Goal: Obtain resource: Download file/media

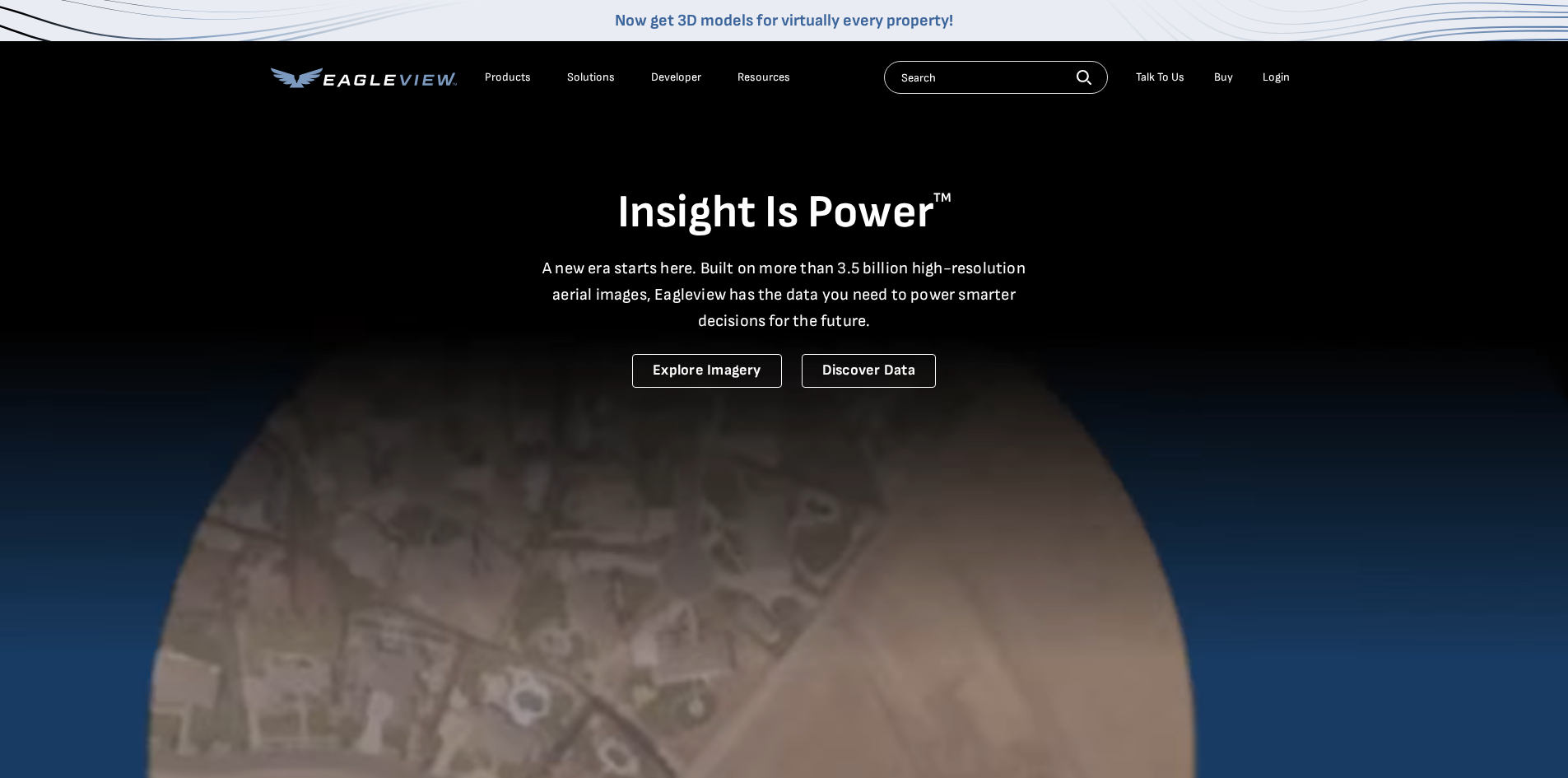
click at [1275, 77] on div "Login" at bounding box center [1276, 77] width 27 height 14
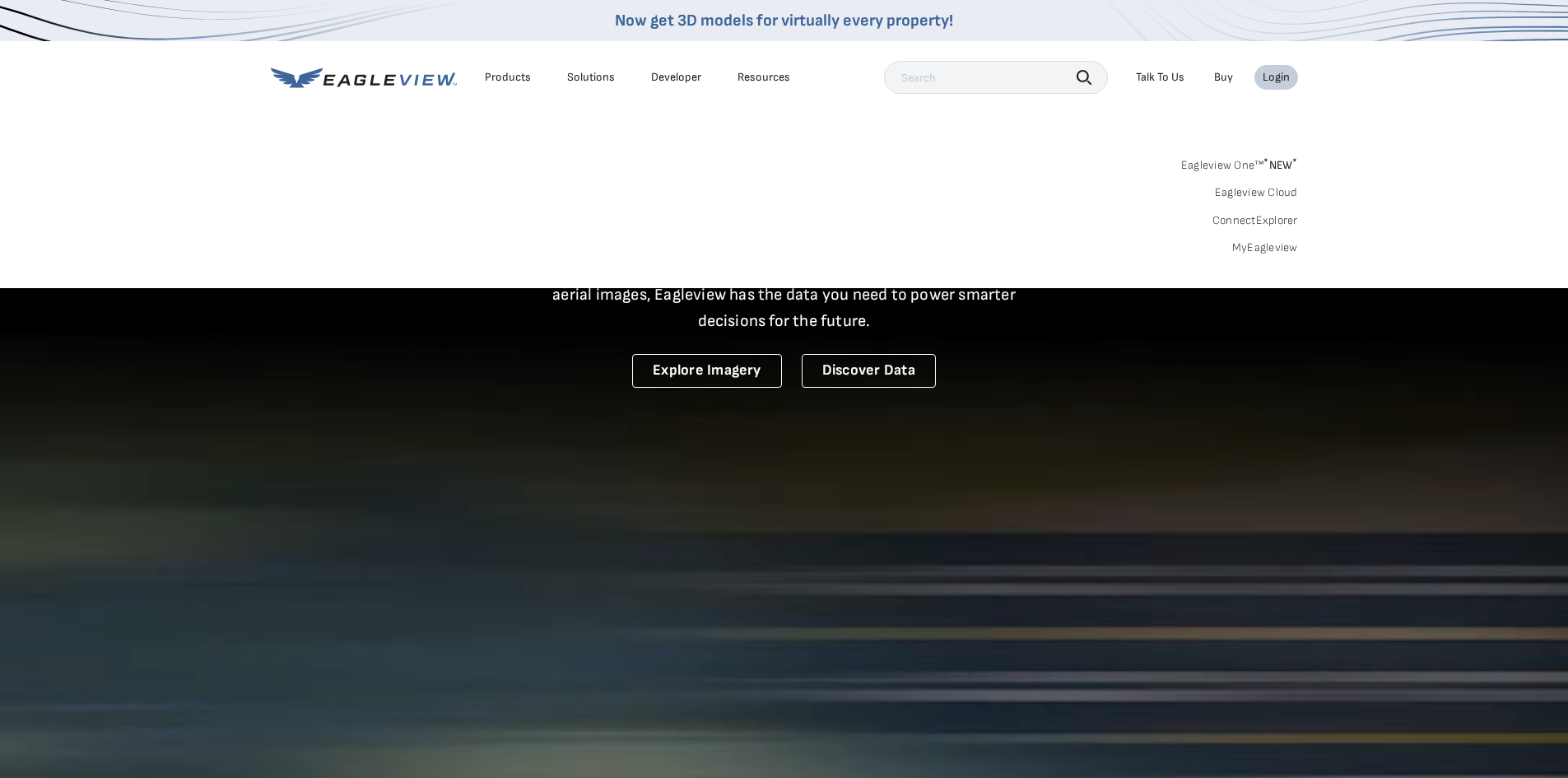
click at [1258, 246] on link "MyEagleview" at bounding box center [1264, 247] width 65 height 14
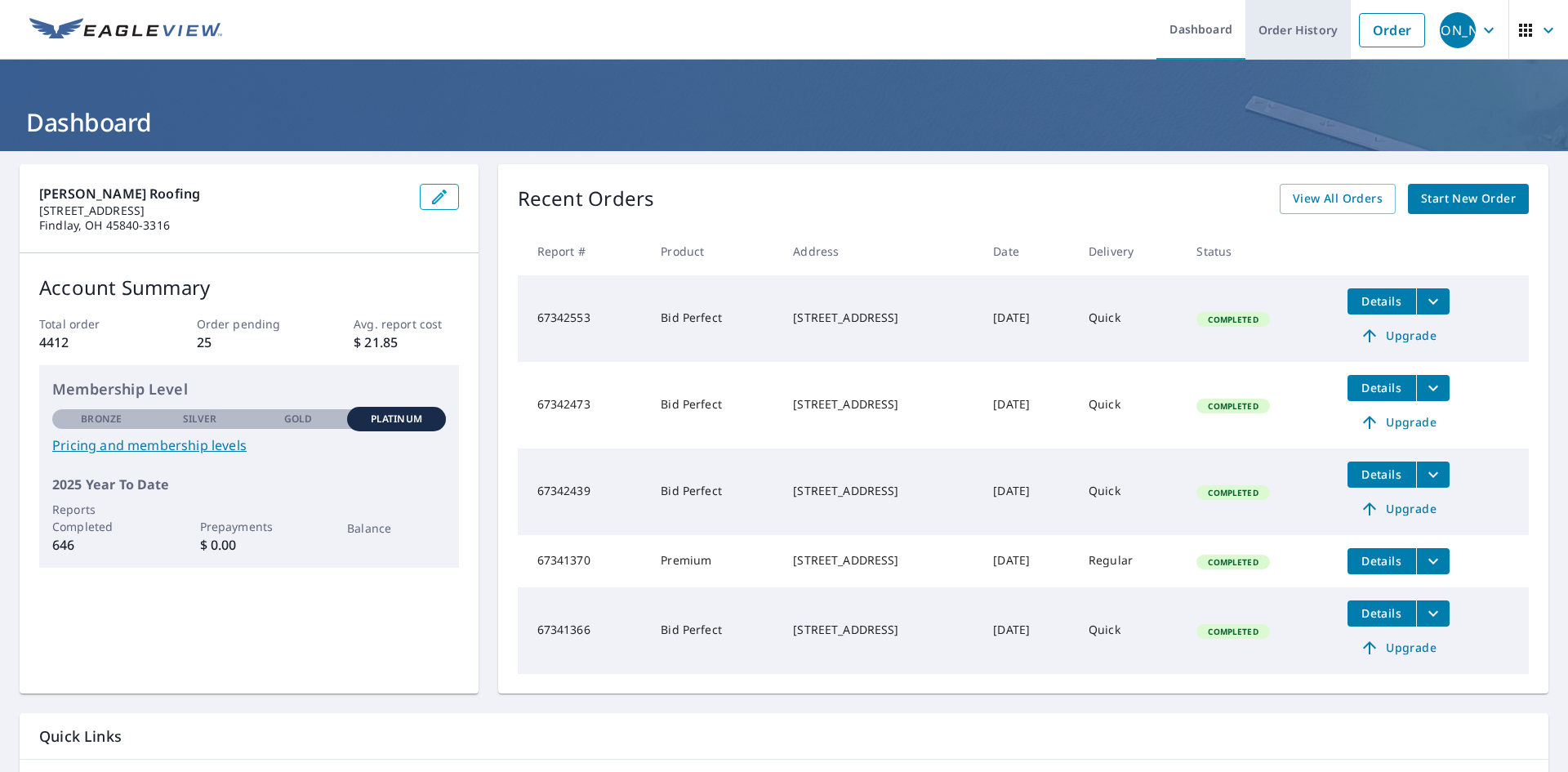
click at [1296, 35] on link "Order History" at bounding box center [1297, 30] width 105 height 60
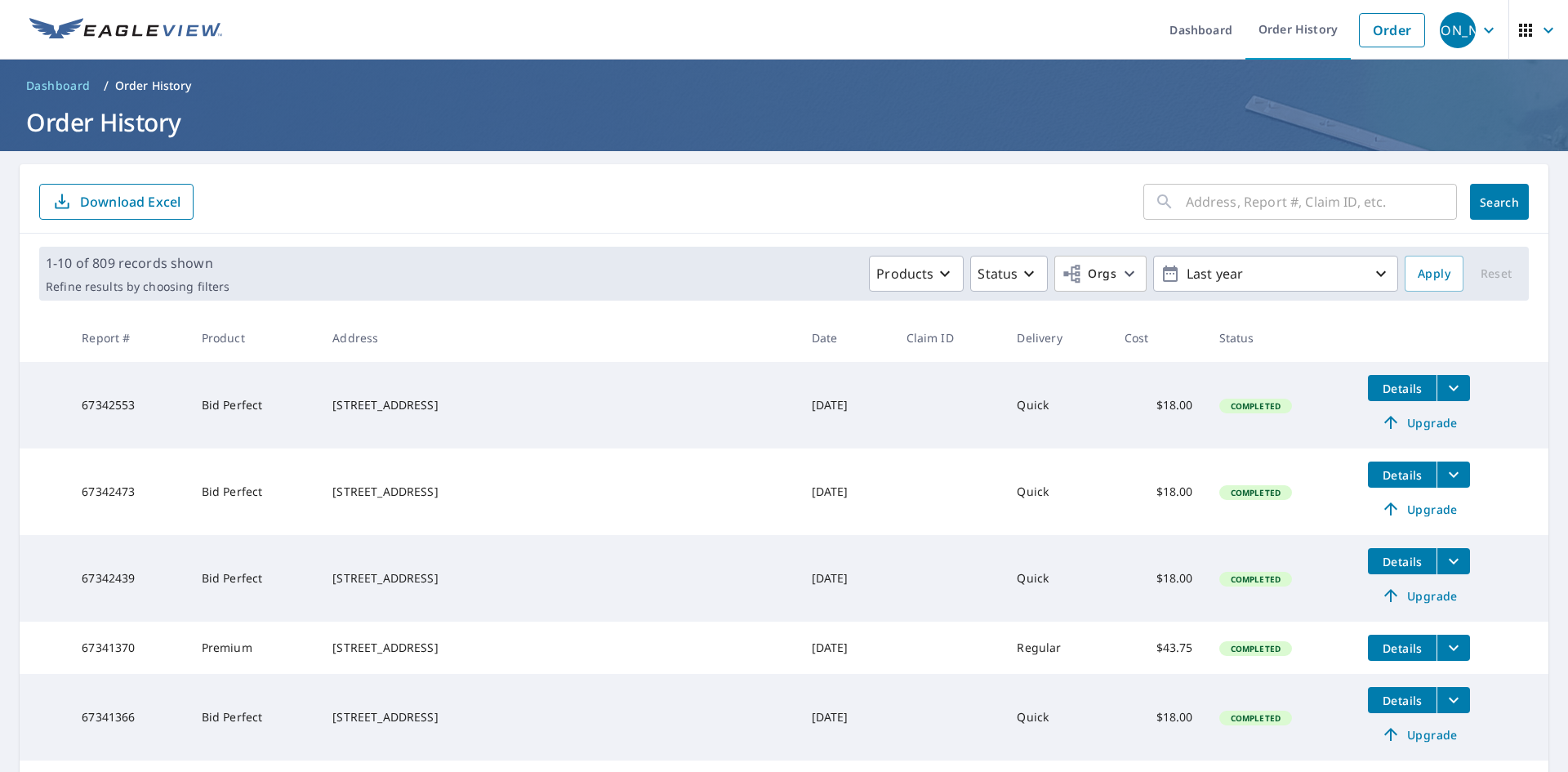
click at [1211, 208] on input "text" at bounding box center [1321, 202] width 271 height 46
type input "338"
click button "Search" at bounding box center [1500, 202] width 59 height 36
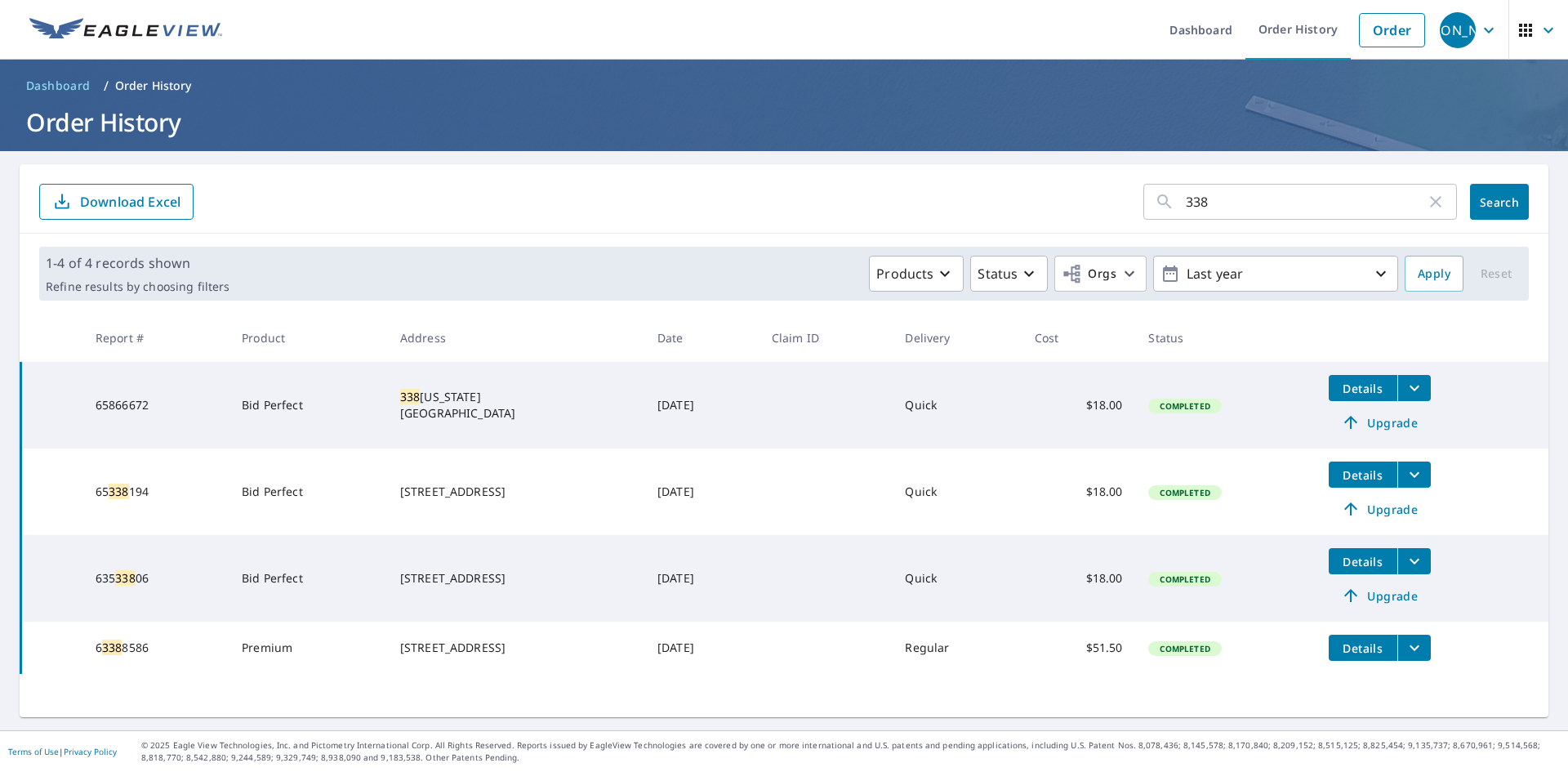
click at [1424, 386] on icon "filesDropdownBtn-65866672" at bounding box center [1414, 387] width 19 height 19
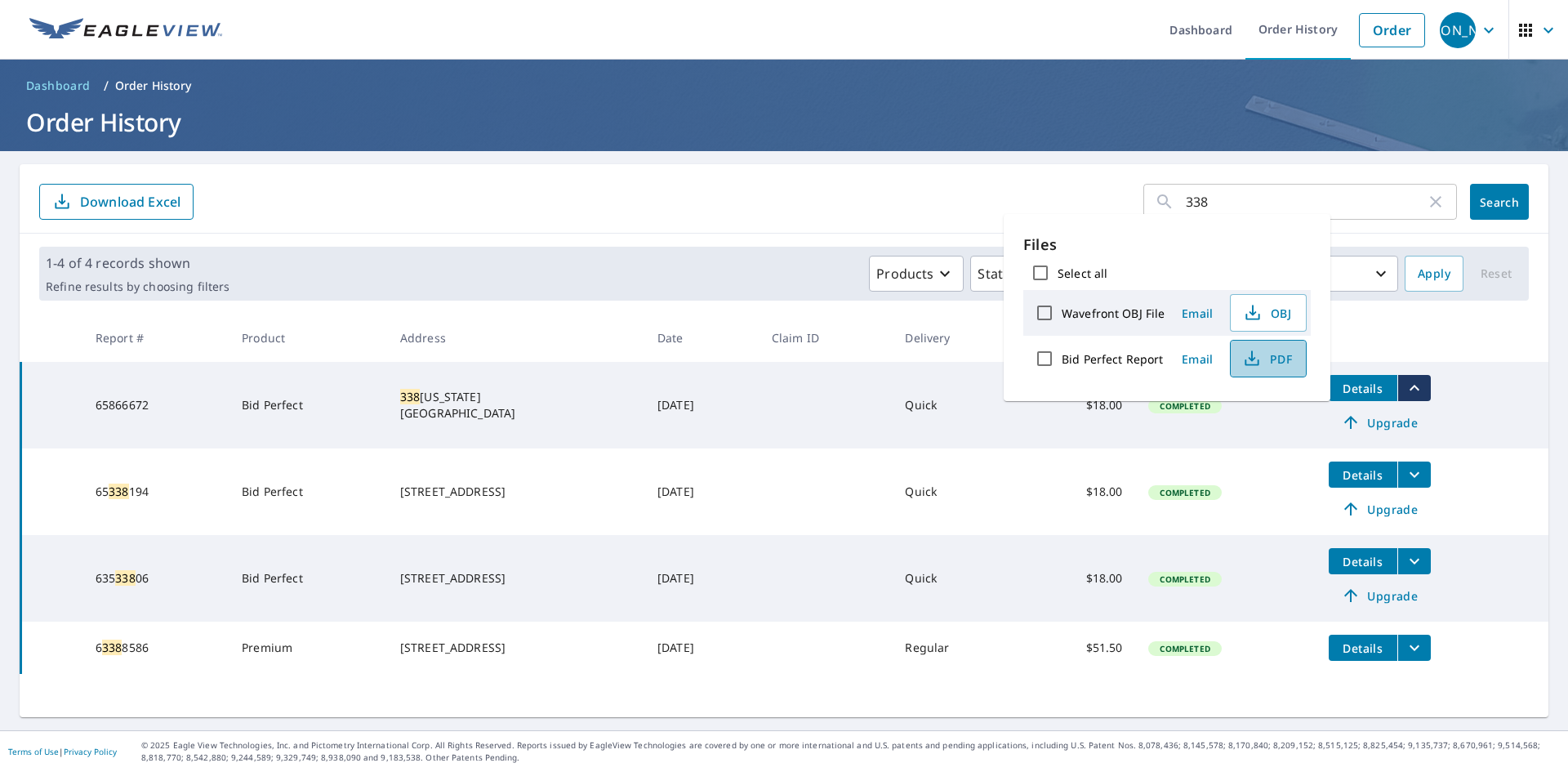
drag, startPoint x: 1260, startPoint y: 350, endPoint x: 1272, endPoint y: 351, distance: 12.0
click at [1266, 350] on span "PDF" at bounding box center [1267, 358] width 52 height 19
drag, startPoint x: 1269, startPoint y: 213, endPoint x: 1153, endPoint y: 196, distance: 117.2
click at [1153, 196] on div "338 ​" at bounding box center [1300, 202] width 314 height 36
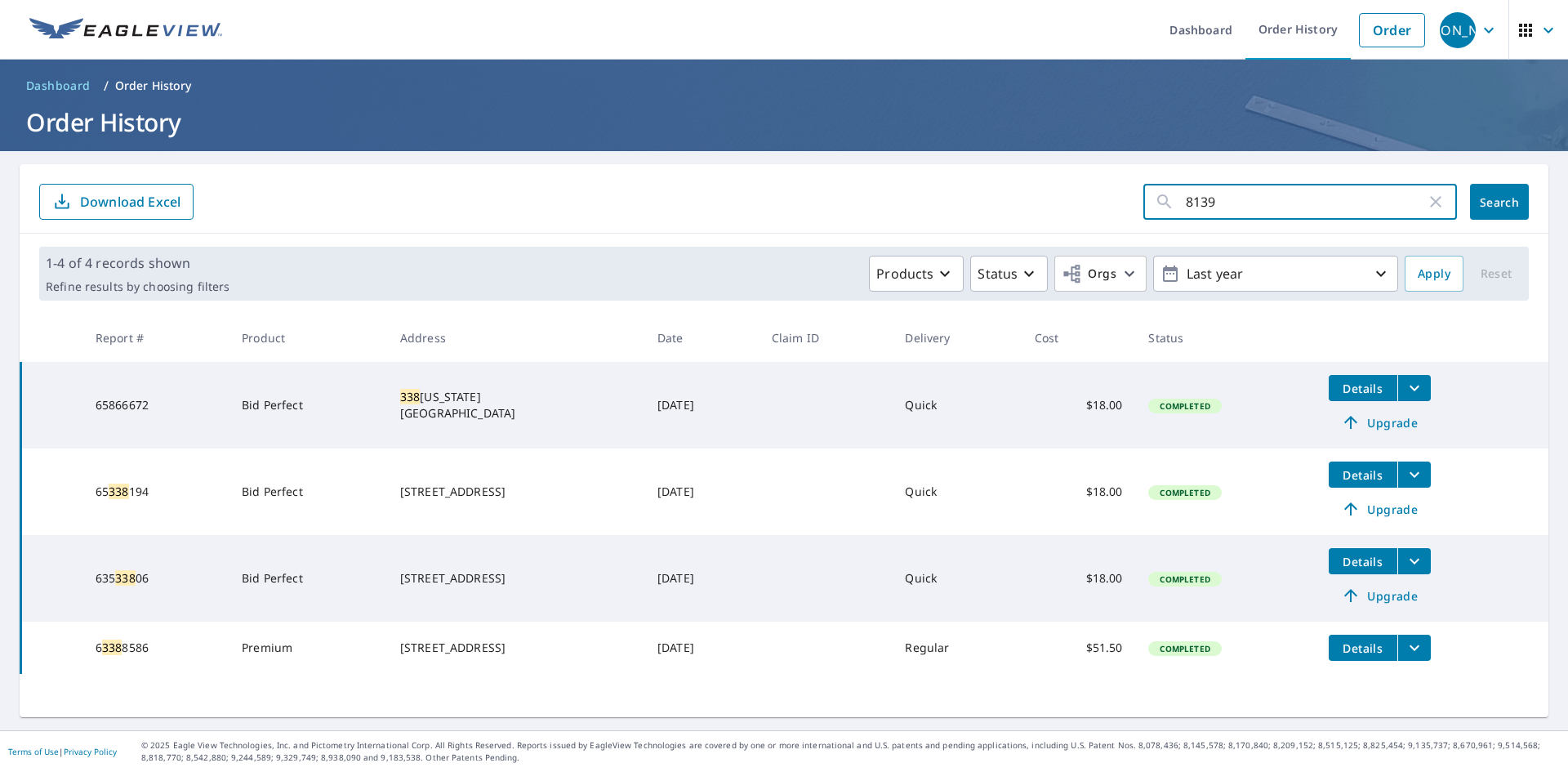
type input "8139"
click at [1487, 196] on span "Search" at bounding box center [1499, 202] width 33 height 15
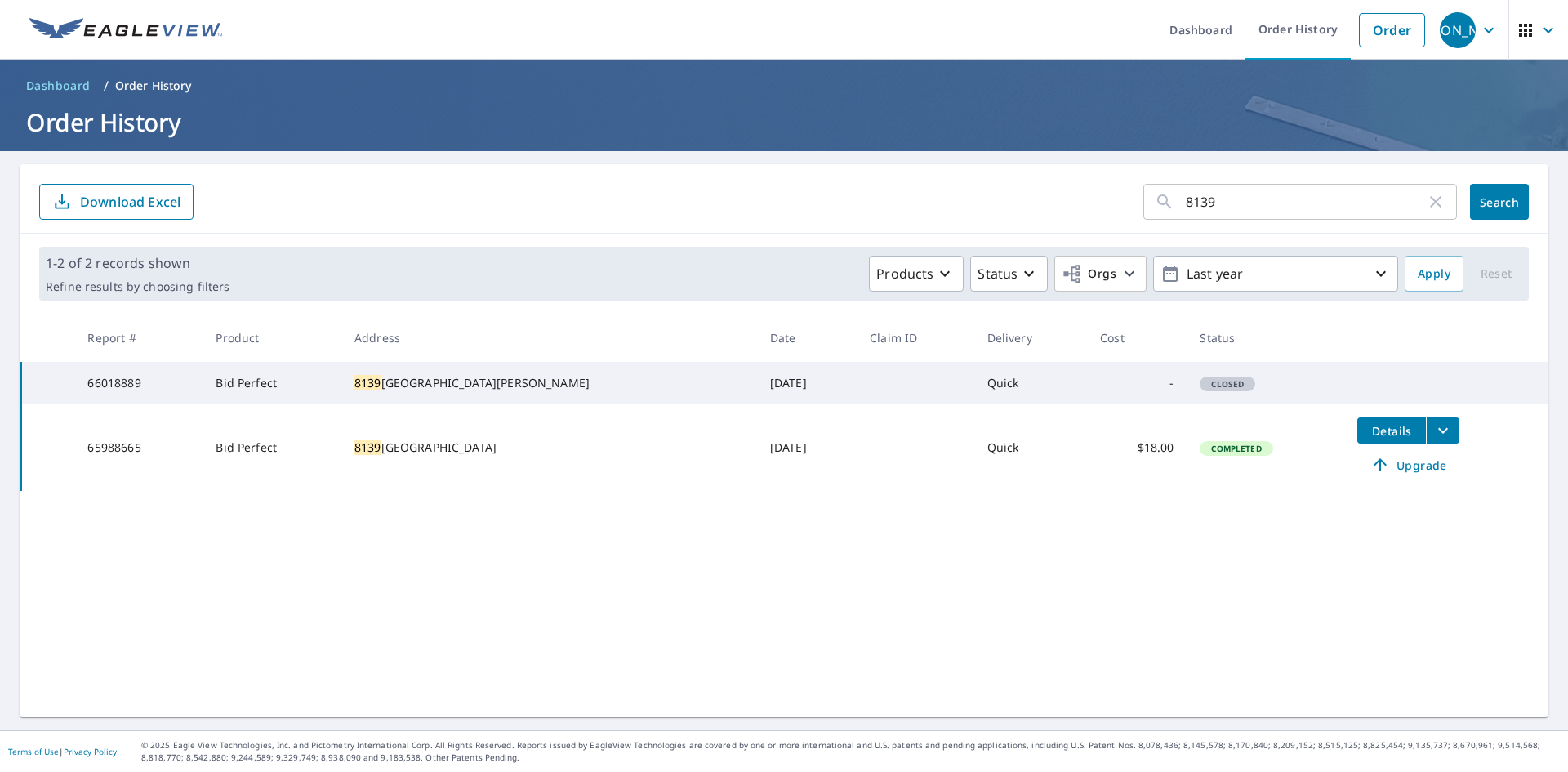
click at [1433, 440] on icon "filesDropdownBtn-65988665" at bounding box center [1442, 430] width 19 height 19
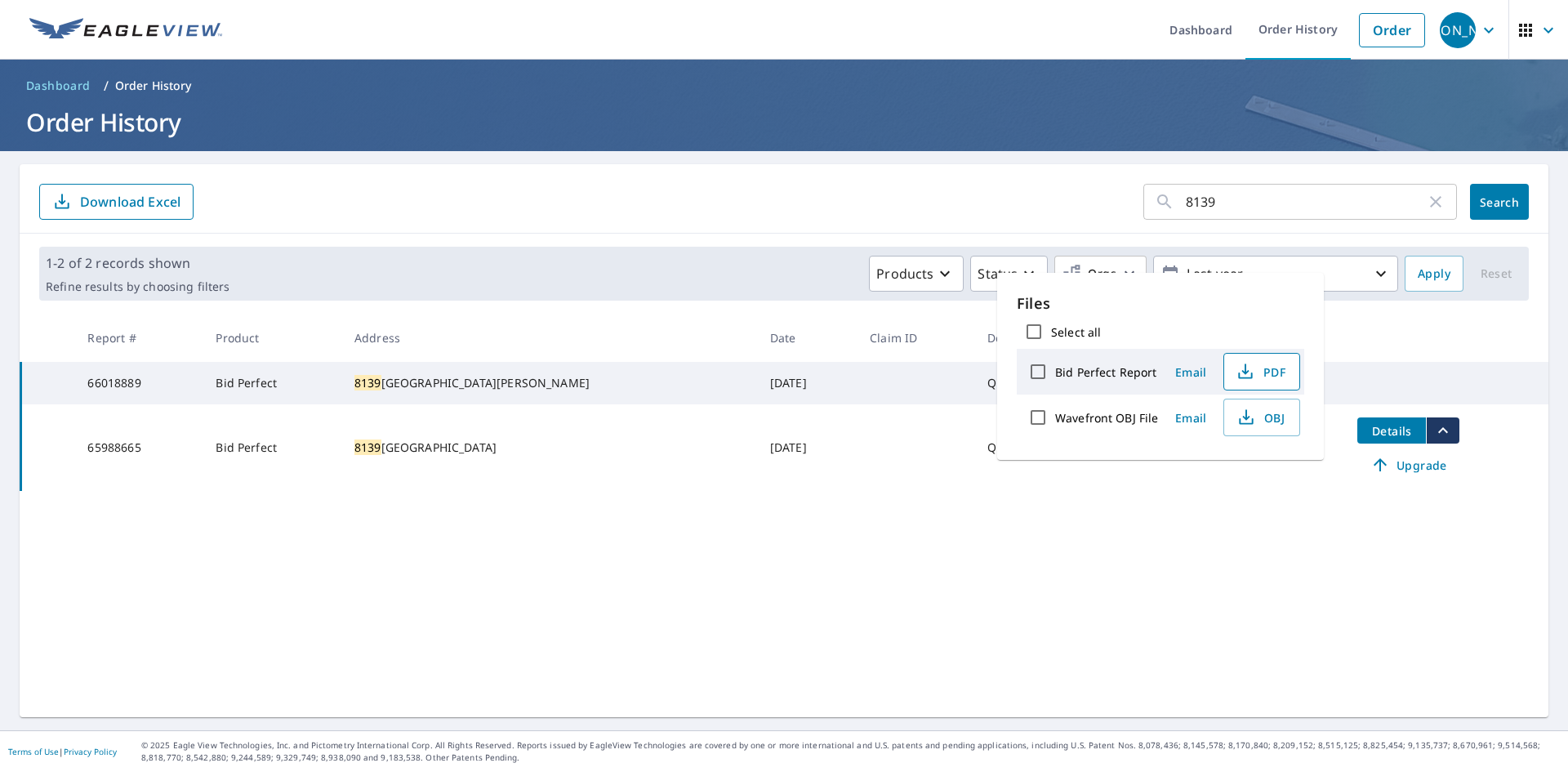
click at [1266, 372] on span "PDF" at bounding box center [1260, 371] width 52 height 19
drag, startPoint x: 1265, startPoint y: 206, endPoint x: 1059, endPoint y: 190, distance: 206.6
click at [1059, 190] on form "8139 ​ Search Download Excel" at bounding box center [784, 202] width 1490 height 36
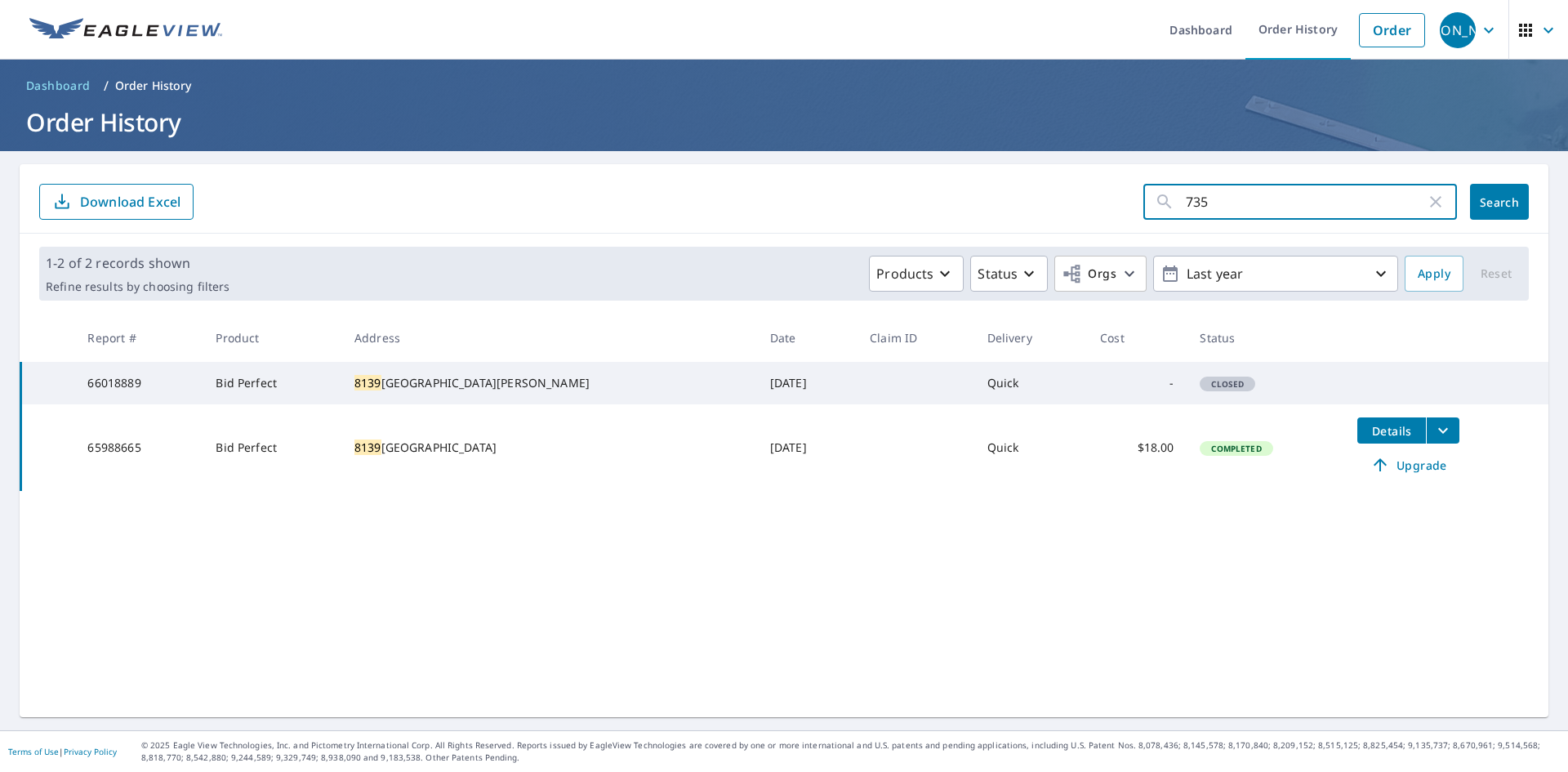
type input "7350"
click button "Search" at bounding box center [1500, 202] width 59 height 36
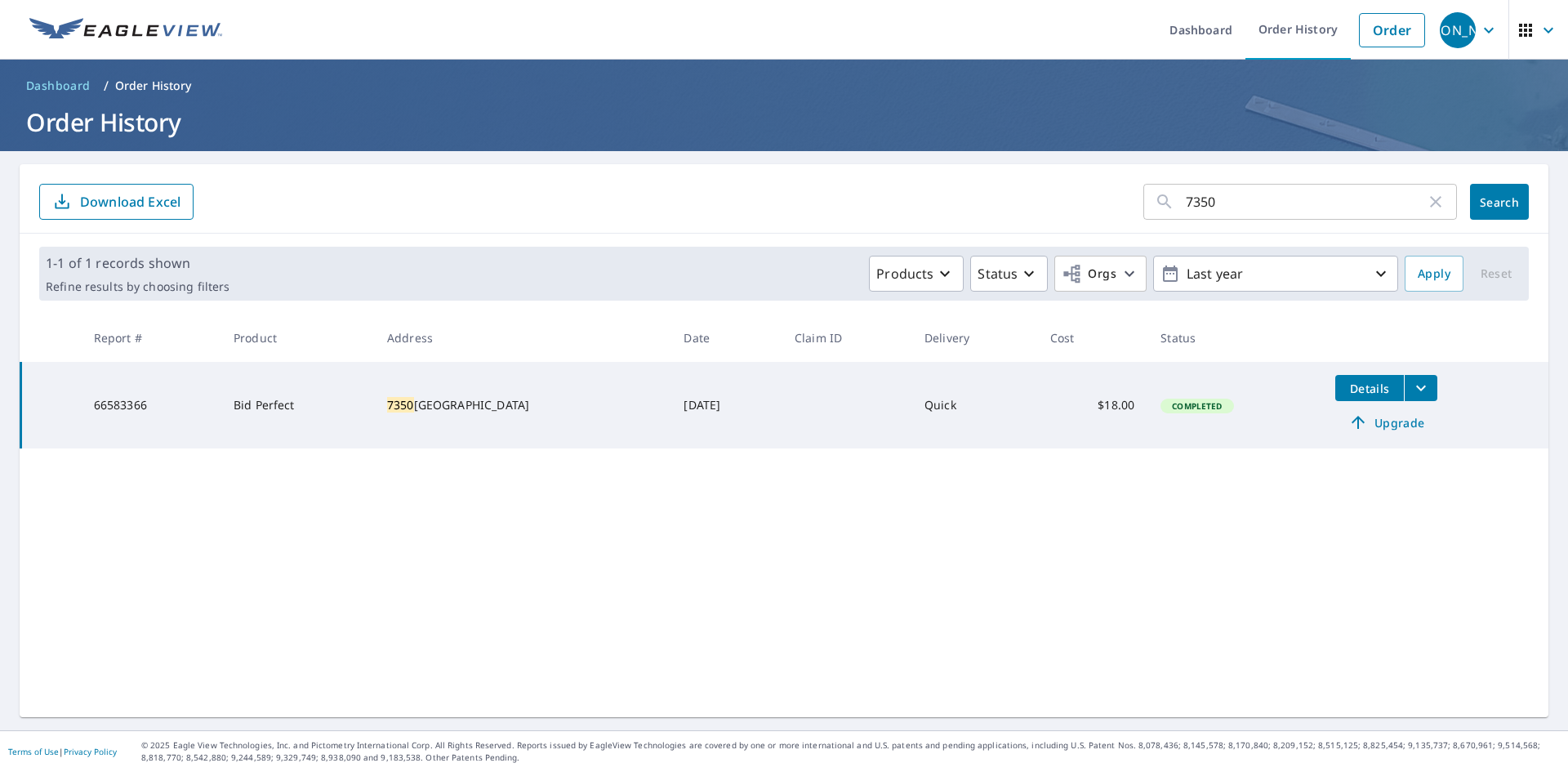
click at [1425, 391] on button "filesDropdownBtn-66583366" at bounding box center [1420, 387] width 34 height 26
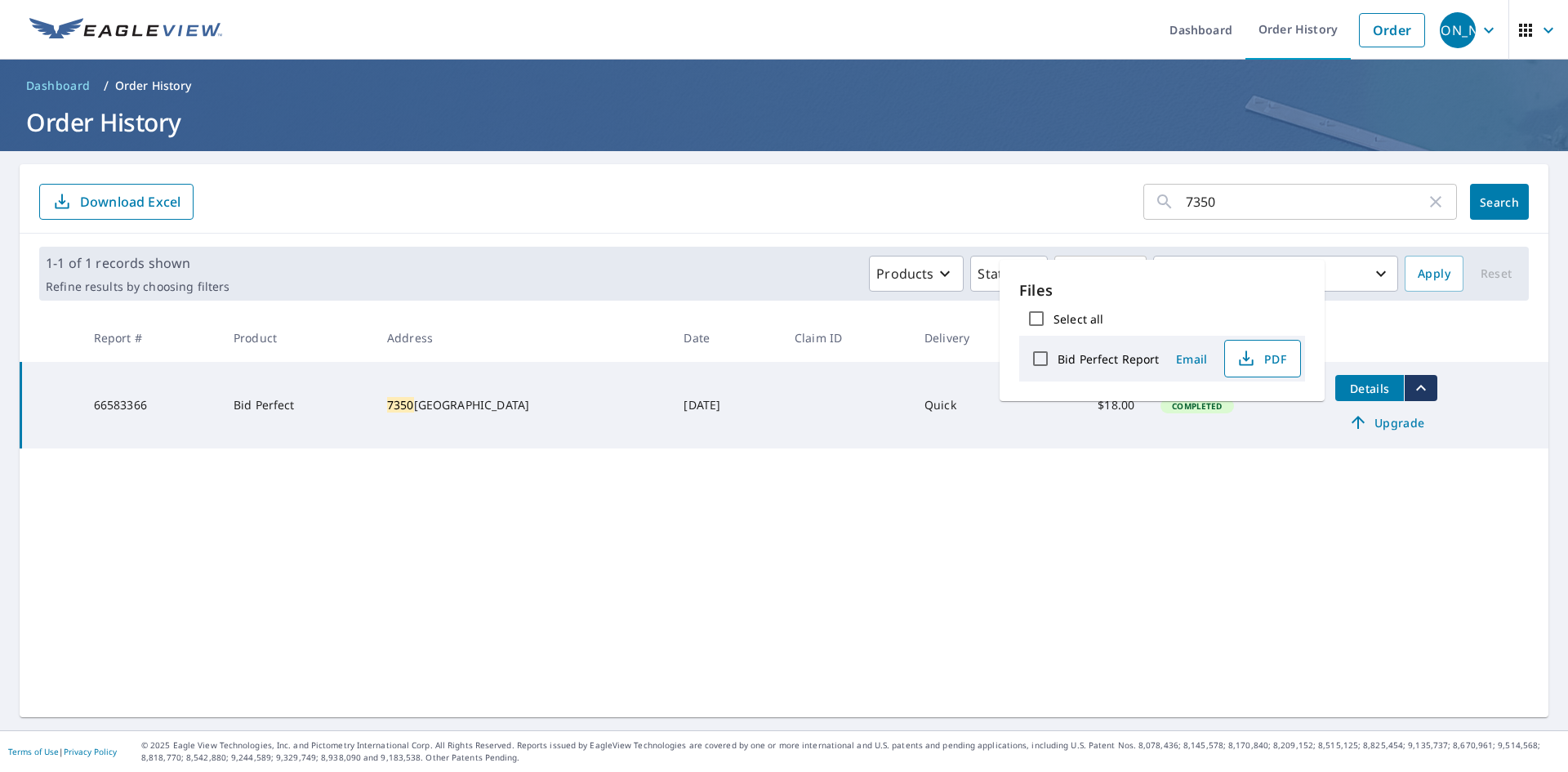
click at [1285, 355] on span "PDF" at bounding box center [1261, 358] width 52 height 19
